Goal: Information Seeking & Learning: Learn about a topic

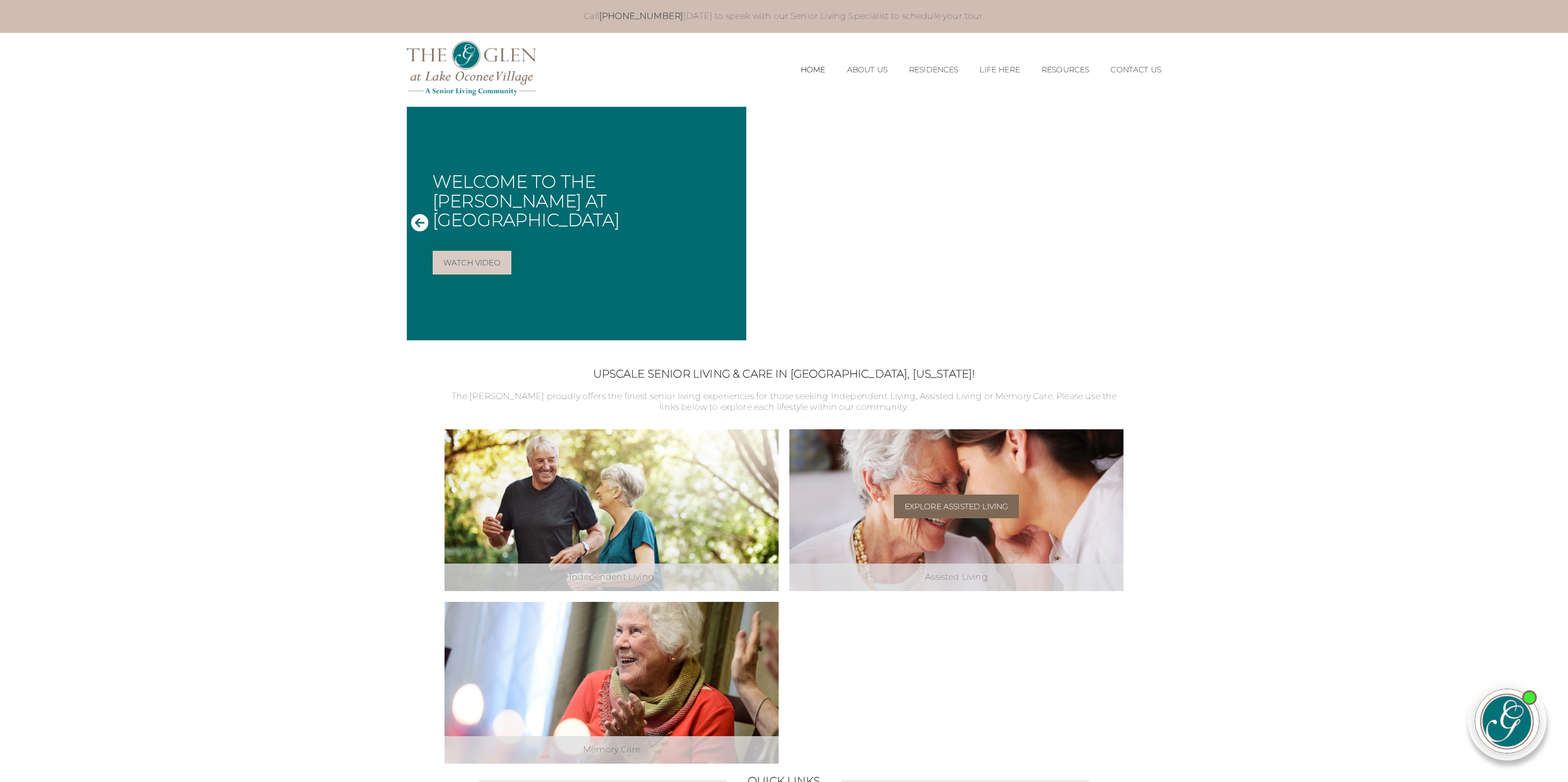
click at [956, 510] on link "Explore Assisted Living" at bounding box center [957, 506] width 125 height 24
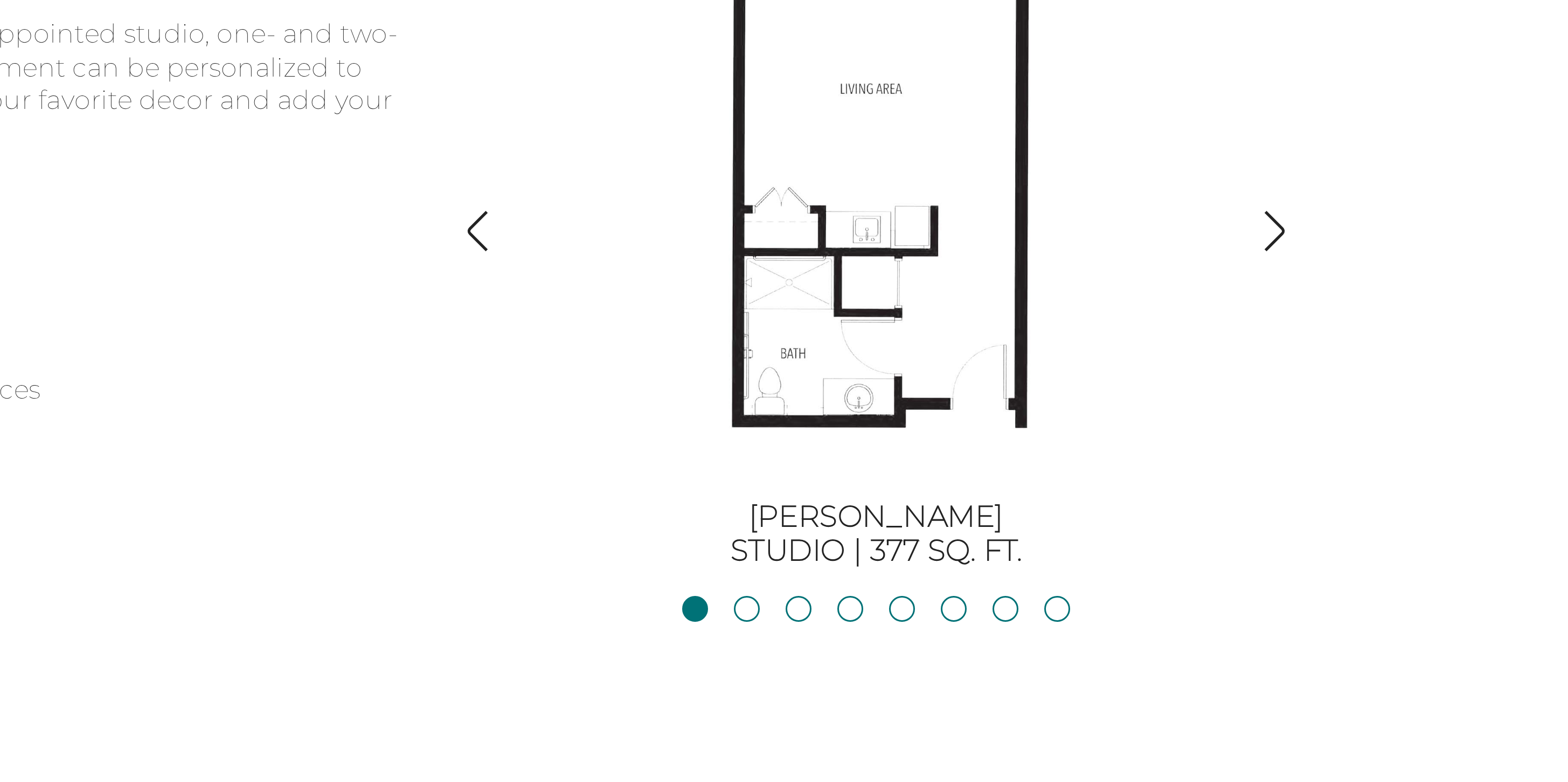
scroll to position [452, 0]
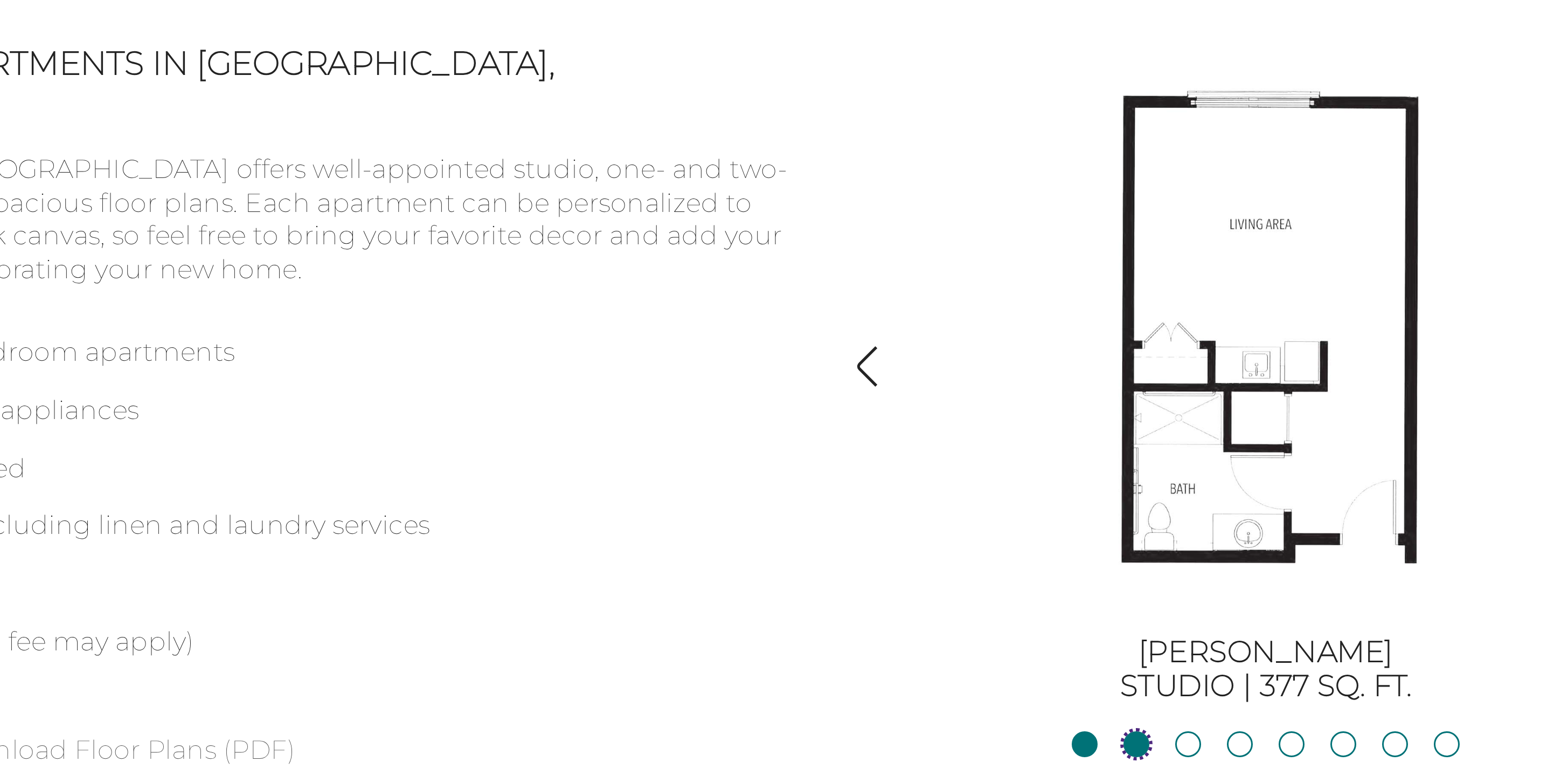
click at [947, 724] on link "JacksonStudio | 400 sq. ft." at bounding box center [945, 725] width 9 height 9
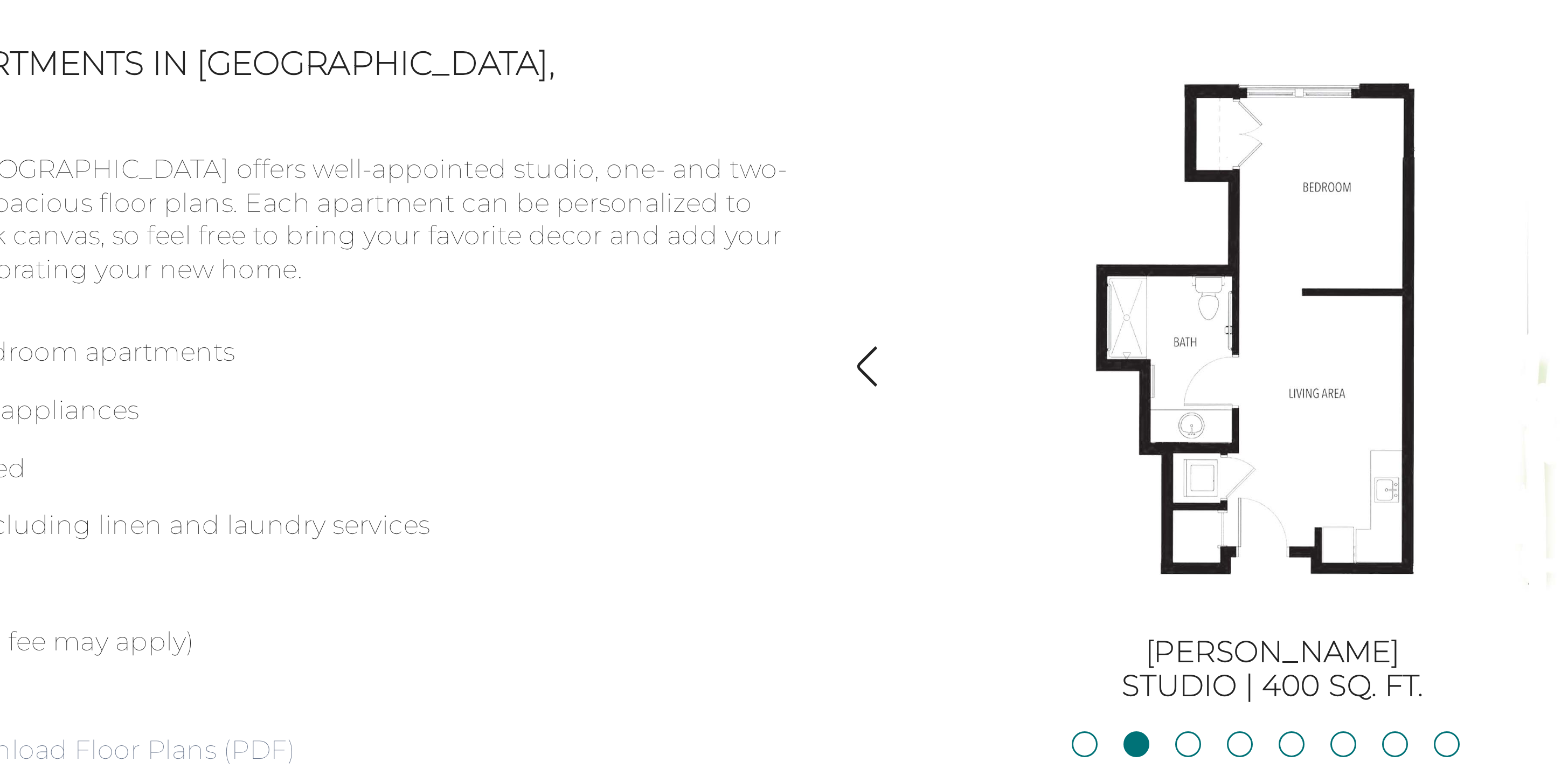
click at [651, 721] on link "Download Floor Plans (PDF)" at bounding box center [605, 727] width 120 height 12
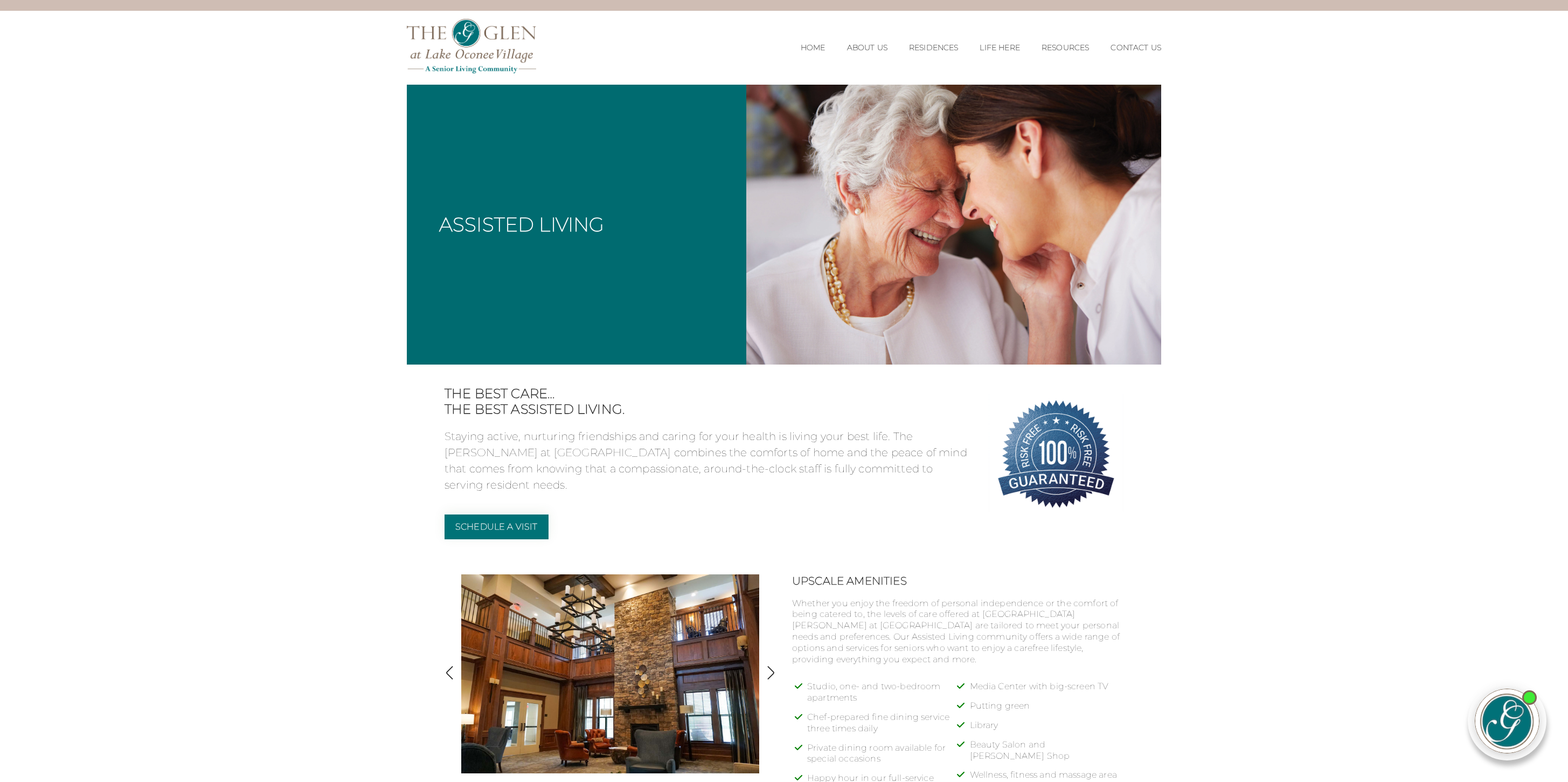
scroll to position [0, 0]
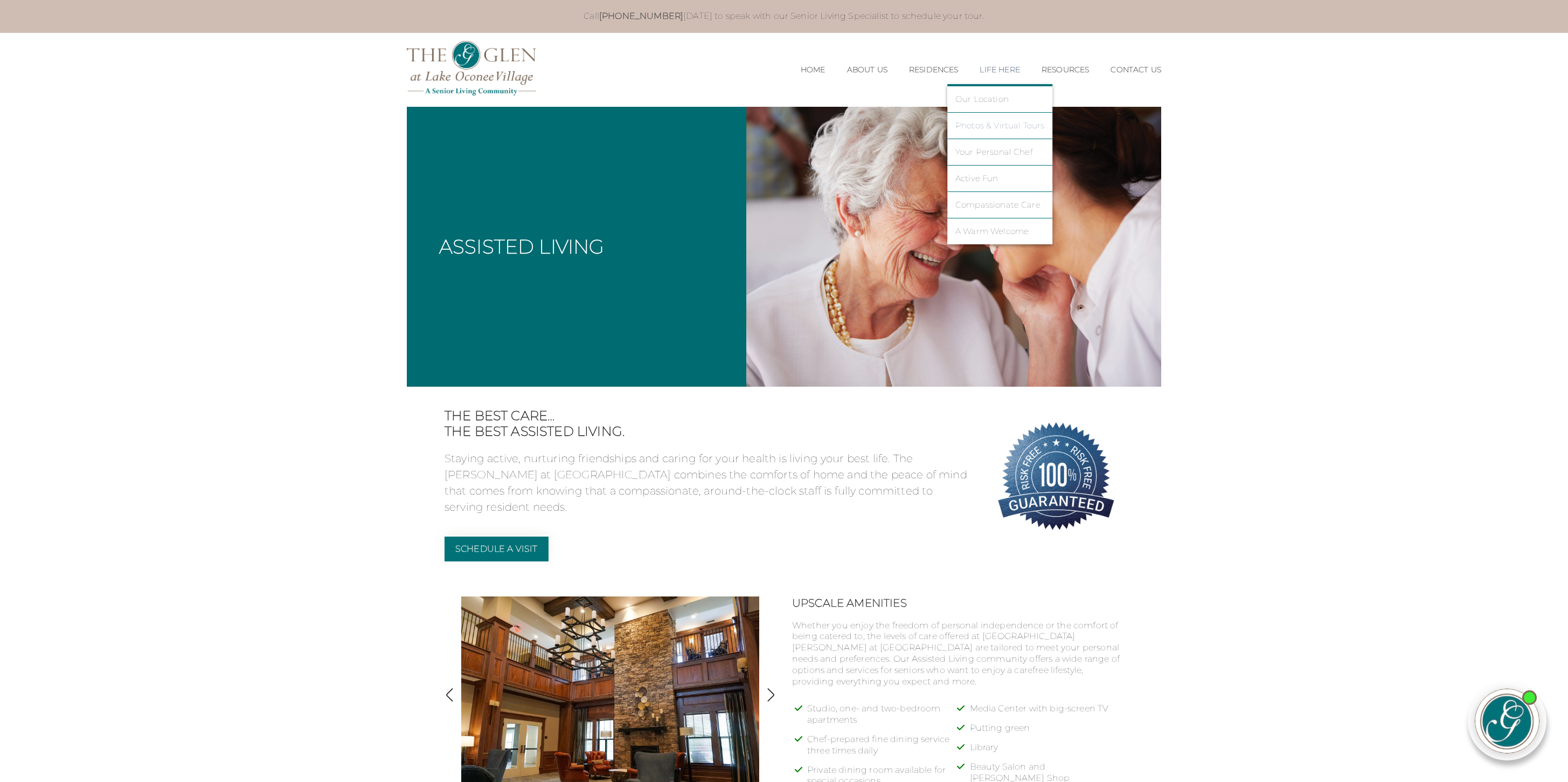
click at [1017, 125] on link "Photos & Virtual Tours" at bounding box center [1000, 125] width 89 height 10
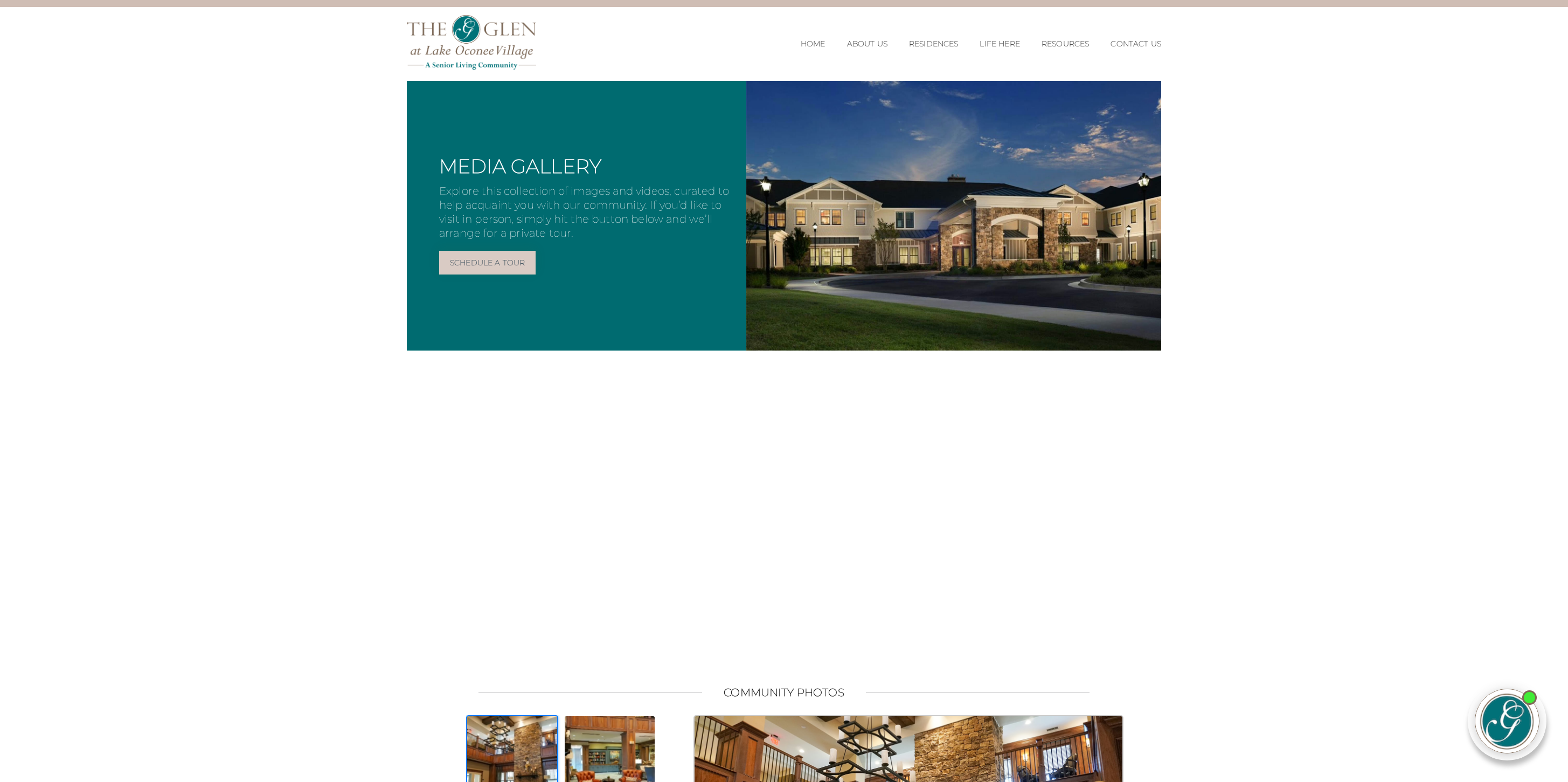
scroll to position [25, 0]
